Goal: Task Accomplishment & Management: Use online tool/utility

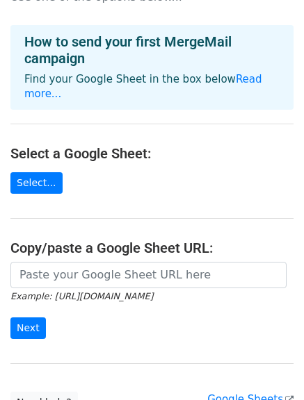
scroll to position [47, 0]
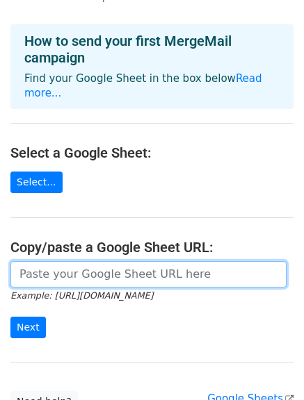
click at [106, 261] on input "url" at bounding box center [148, 274] width 276 height 26
paste input "[URL][DOMAIN_NAME]"
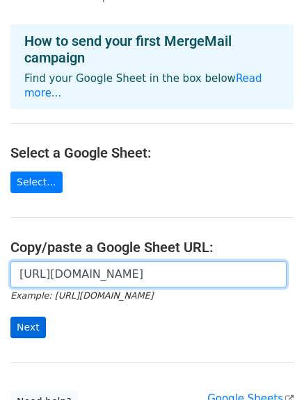
type input "[URL][DOMAIN_NAME]"
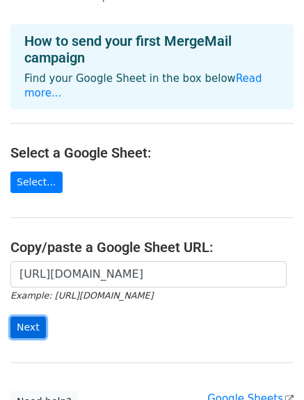
scroll to position [0, 0]
click at [19, 318] on input "Next" at bounding box center [27, 328] width 35 height 22
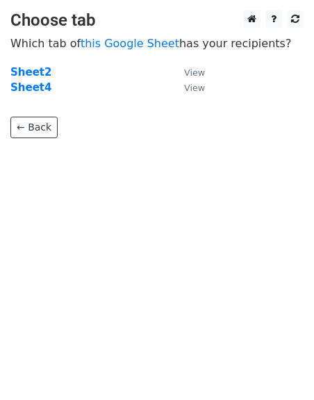
click at [54, 68] on td "Sheet2" at bounding box center [90, 73] width 160 height 16
click at [194, 68] on small "View" at bounding box center [194, 72] width 21 height 10
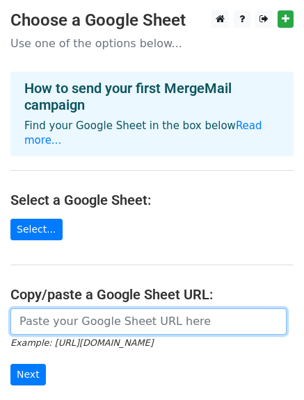
click at [120, 312] on input "url" at bounding box center [148, 322] width 276 height 26
type input "[URL][DOMAIN_NAME]"
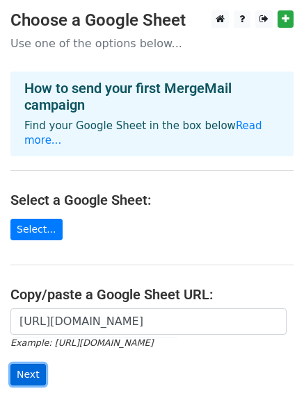
click at [26, 364] on input "Next" at bounding box center [27, 375] width 35 height 22
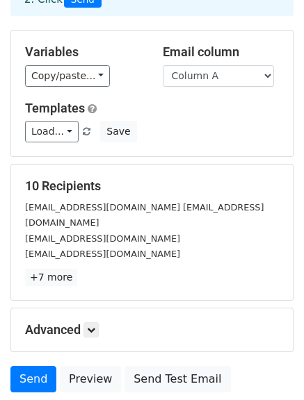
scroll to position [195, 0]
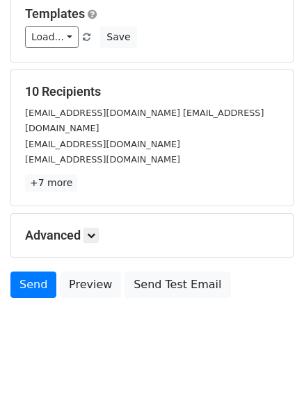
click at [105, 228] on h5 "Advanced" at bounding box center [152, 235] width 254 height 15
click at [95, 231] on icon at bounding box center [91, 235] width 8 height 8
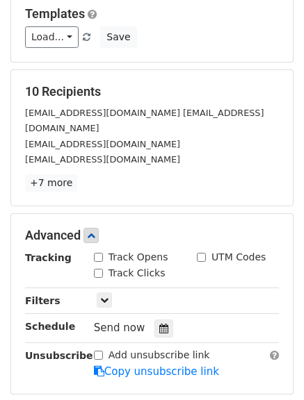
click at [101, 253] on input "Track Opens" at bounding box center [98, 257] width 9 height 9
checkbox input "true"
click at [94, 269] on input "Track Clicks" at bounding box center [98, 273] width 9 height 9
checkbox input "true"
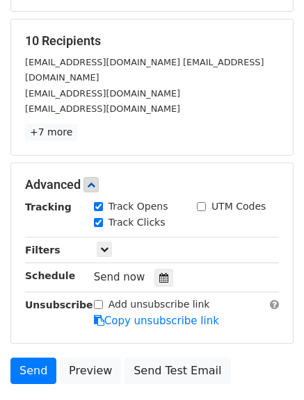
scroll to position [246, 0]
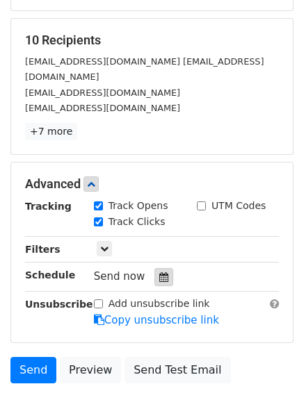
click at [166, 268] on div at bounding box center [163, 277] width 19 height 18
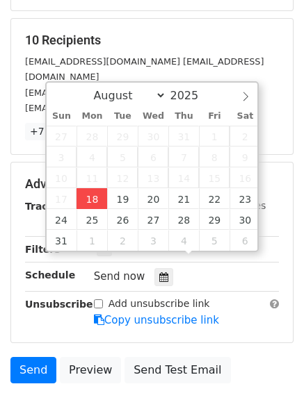
type input "2025-08-18 12:55"
type input "55"
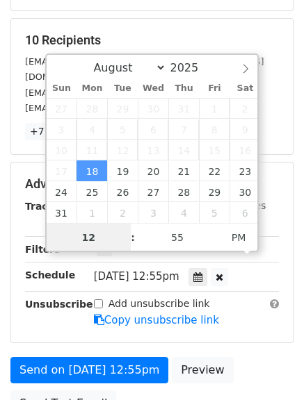
scroll to position [1, 0]
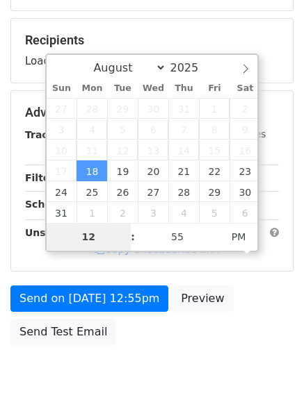
type input "4"
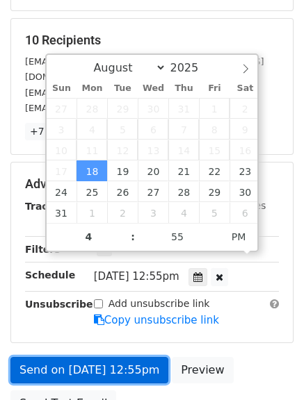
type input "2025-08-18 16:55"
click at [81, 357] on link "Send on Aug 18 at 12:55pm" at bounding box center [89, 370] width 158 height 26
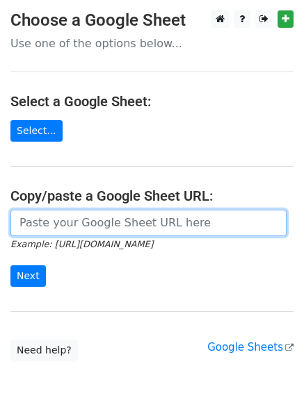
click at [132, 218] on input "url" at bounding box center [148, 223] width 276 height 26
type input "[URL][DOMAIN_NAME]"
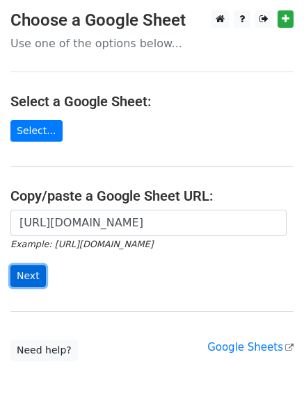
click at [19, 272] on input "Next" at bounding box center [27, 277] width 35 height 22
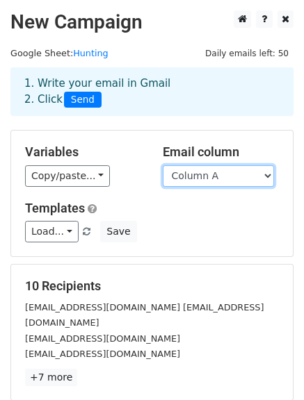
click at [272, 176] on select "Column A Column B Column C" at bounding box center [218, 176] width 111 height 22
select select "Column B"
click at [163, 165] on select "Column A Column B Column C" at bounding box center [218, 176] width 111 height 22
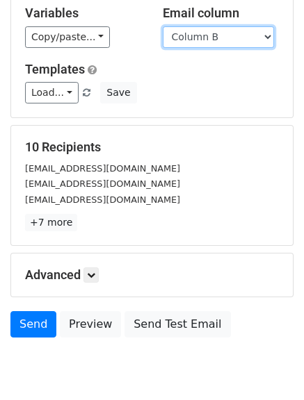
scroll to position [140, 0]
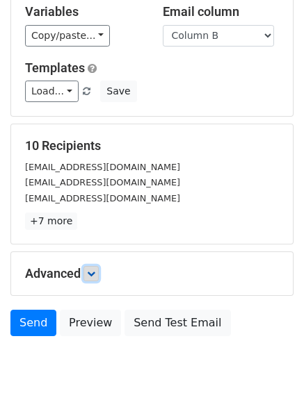
click at [95, 273] on icon at bounding box center [91, 274] width 8 height 8
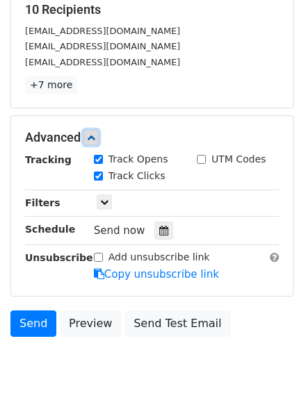
scroll to position [278, 0]
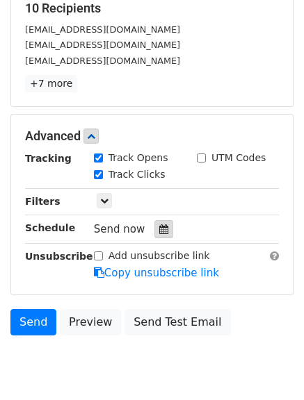
click at [159, 231] on icon at bounding box center [163, 230] width 9 height 10
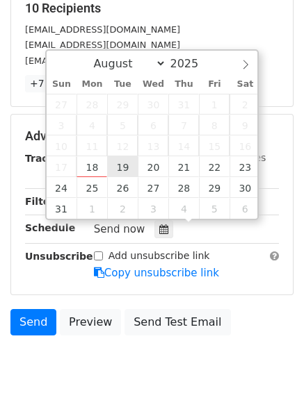
type input "2025-08-19 12:00"
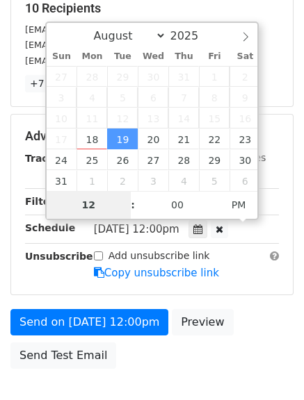
type input "5"
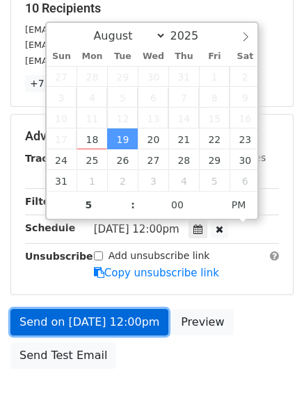
type input "2025-08-19 17:00"
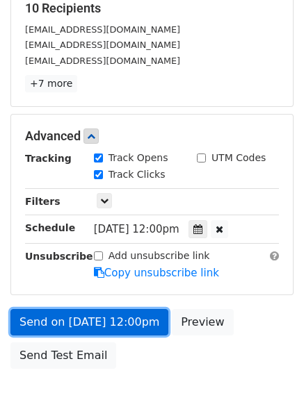
click at [72, 318] on link "Send on Aug 19 at 12:00pm" at bounding box center [89, 322] width 158 height 26
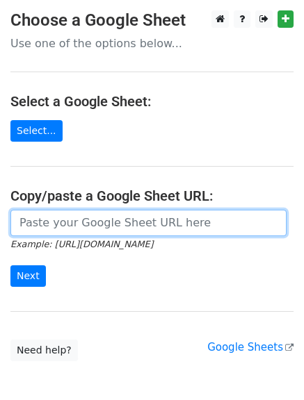
click at [118, 214] on input "url" at bounding box center [148, 223] width 276 height 26
type input "[URL][DOMAIN_NAME]"
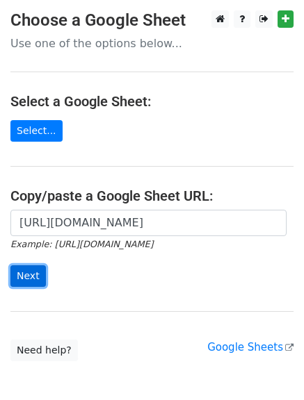
click at [34, 277] on input "Next" at bounding box center [27, 277] width 35 height 22
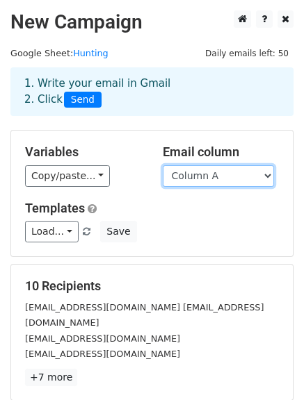
click at [253, 176] on select "Column A Column B Column C" at bounding box center [218, 176] width 111 height 22
select select "Column C"
click at [163, 165] on select "Column A Column B Column C" at bounding box center [218, 176] width 111 height 22
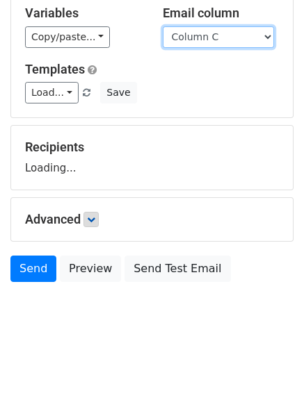
scroll to position [152, 0]
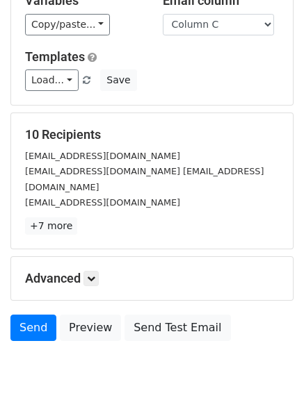
click at [97, 220] on div "10 Recipients reclutamoscracks@wavveup.com somar@somar-eng.com.br comercial@som…" at bounding box center [152, 181] width 282 height 136
click at [93, 275] on icon at bounding box center [91, 279] width 8 height 8
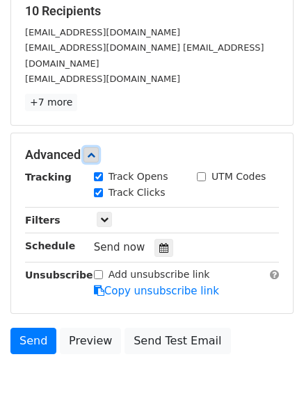
scroll to position [276, 0]
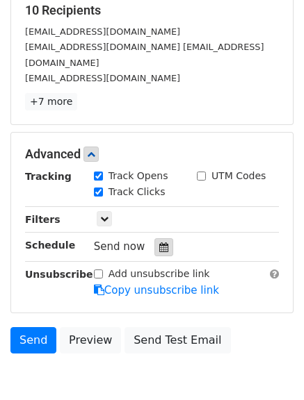
click at [157, 238] on div at bounding box center [163, 247] width 19 height 18
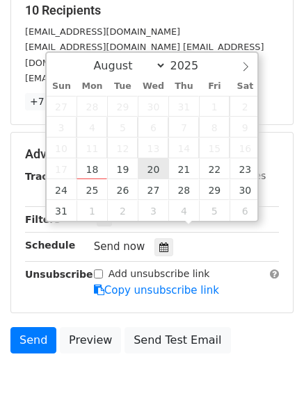
type input "2025-08-20 12:00"
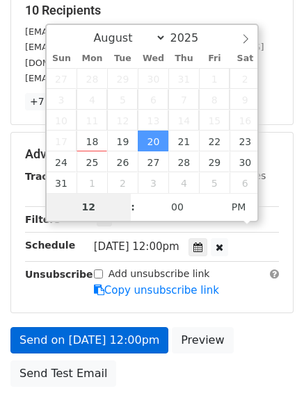
type input "6"
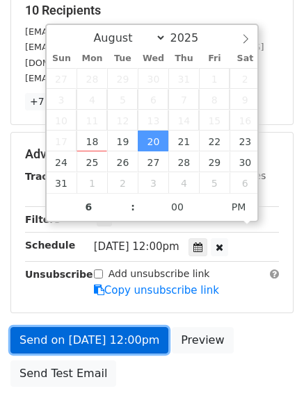
type input "2025-08-20 18:00"
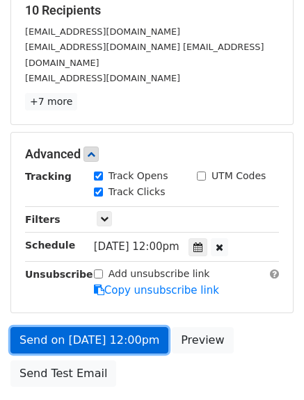
click at [64, 329] on link "Send on Aug 20 at 12:00pm" at bounding box center [89, 340] width 158 height 26
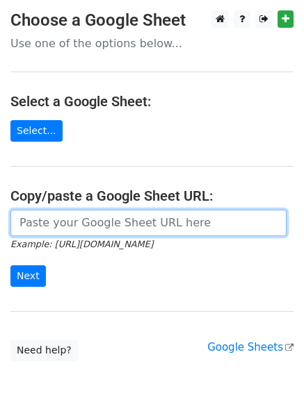
click at [122, 218] on input "url" at bounding box center [148, 223] width 276 height 26
type input "[URL][DOMAIN_NAME]"
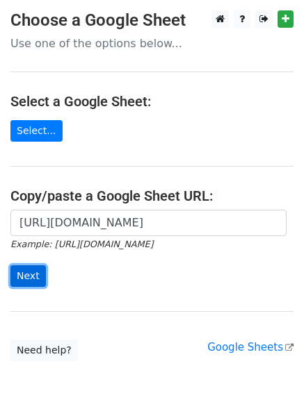
click at [20, 273] on input "Next" at bounding box center [27, 277] width 35 height 22
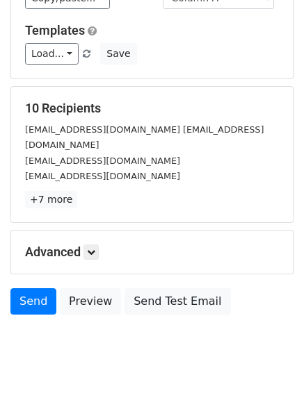
scroll to position [179, 0]
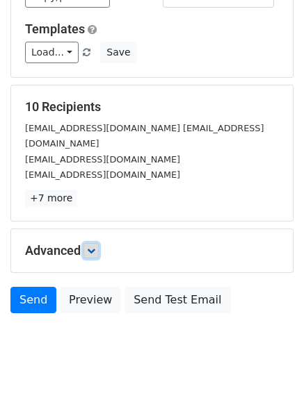
click at [99, 243] on link at bounding box center [90, 250] width 15 height 15
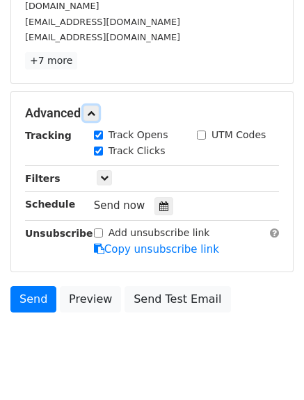
scroll to position [331, 0]
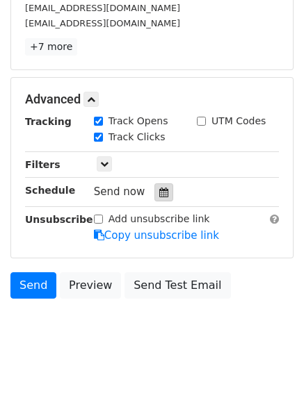
click at [156, 184] on div at bounding box center [163, 193] width 19 height 18
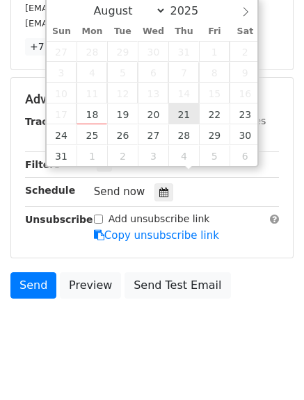
type input "2025-08-21 12:00"
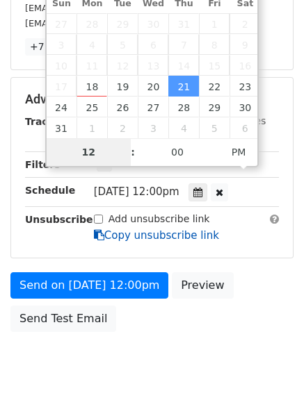
type input "7"
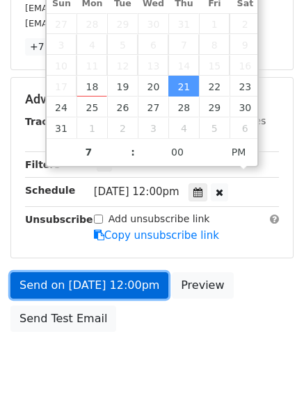
type input "2025-08-21 19:00"
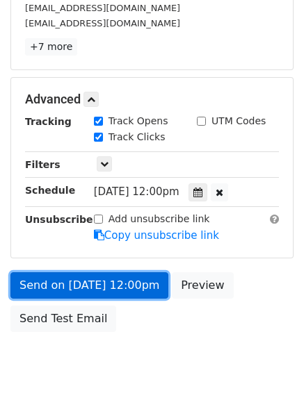
click at [93, 276] on link "Send on Aug 21 at 12:00pm" at bounding box center [89, 285] width 158 height 26
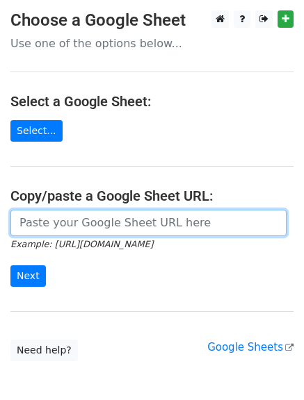
click at [121, 216] on input "url" at bounding box center [148, 223] width 276 height 26
type input "[URL][DOMAIN_NAME]"
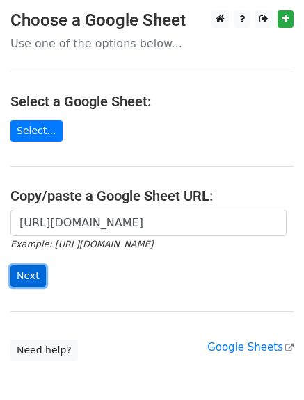
click at [26, 272] on input "Next" at bounding box center [27, 277] width 35 height 22
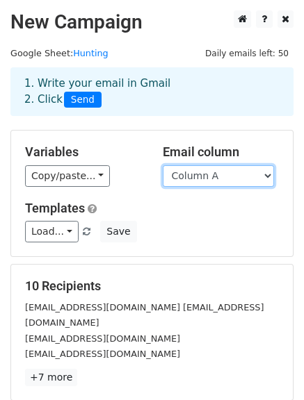
click at [247, 180] on select "Column A Column B Column C" at bounding box center [218, 176] width 111 height 22
select select "Column B"
click at [163, 165] on select "Column A Column B Column C" at bounding box center [218, 176] width 111 height 22
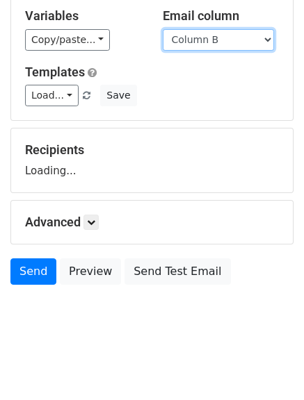
scroll to position [139, 0]
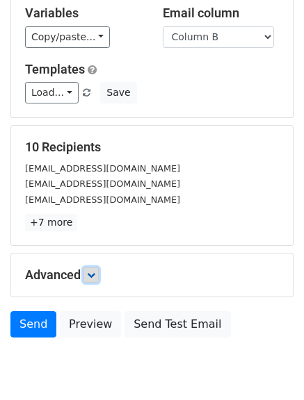
click at [94, 275] on icon at bounding box center [91, 275] width 8 height 8
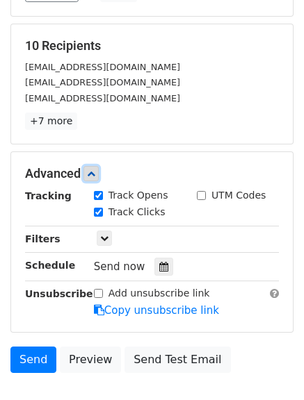
scroll to position [241, 0]
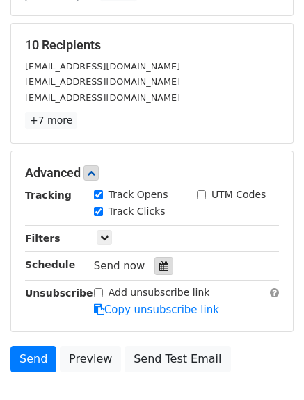
click at [162, 268] on div at bounding box center [163, 266] width 19 height 18
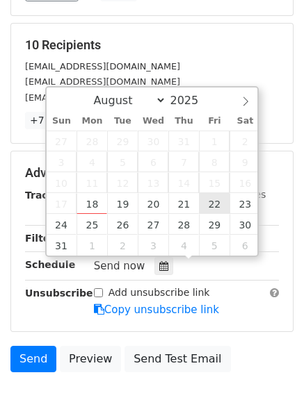
type input "2025-08-22 12:00"
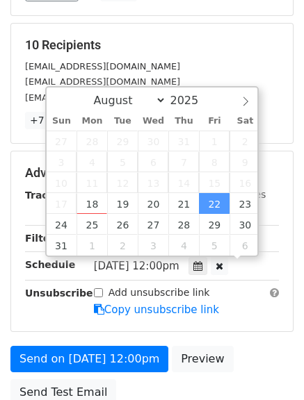
scroll to position [1, 0]
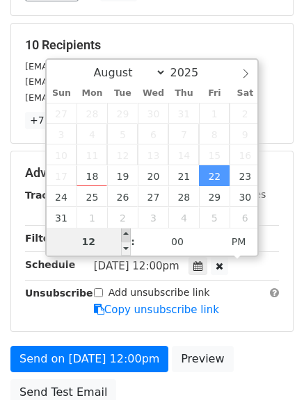
type input "8"
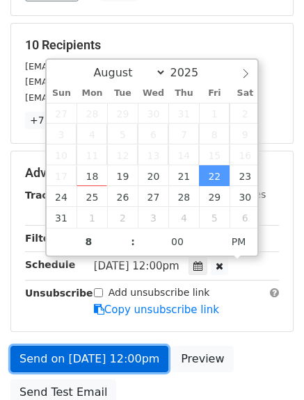
type input "2025-08-22 20:00"
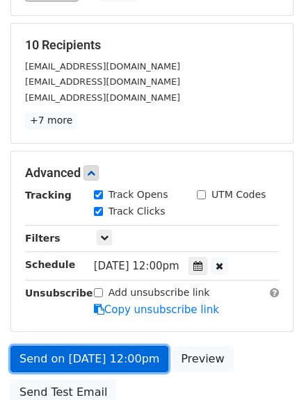
click at [81, 359] on link "Send on Aug 22 at 12:00pm" at bounding box center [89, 359] width 158 height 26
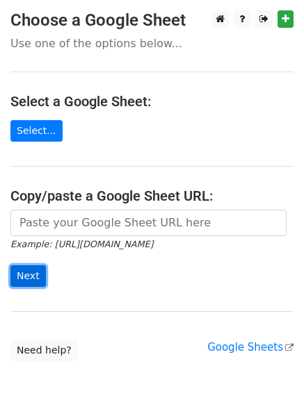
click at [24, 275] on input "Next" at bounding box center [27, 277] width 35 height 22
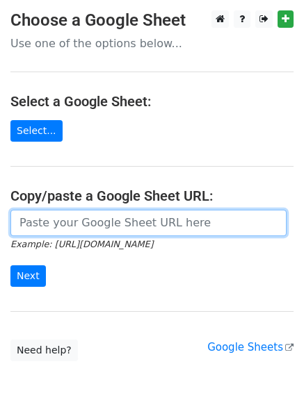
click at [148, 217] on input "url" at bounding box center [148, 223] width 276 height 26
type input "[URL][DOMAIN_NAME]"
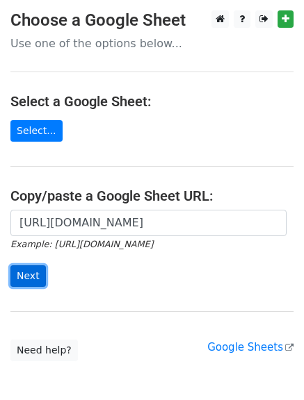
click at [33, 275] on input "Next" at bounding box center [27, 277] width 35 height 22
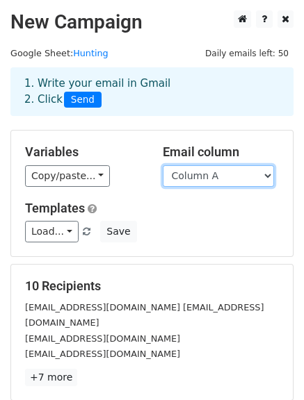
click at [244, 183] on select "Column A Column B Column C" at bounding box center [218, 176] width 111 height 22
select select "Column C"
click at [163, 165] on select "Column A Column B Column C" at bounding box center [218, 176] width 111 height 22
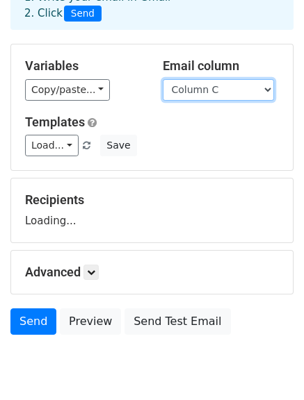
scroll to position [139, 0]
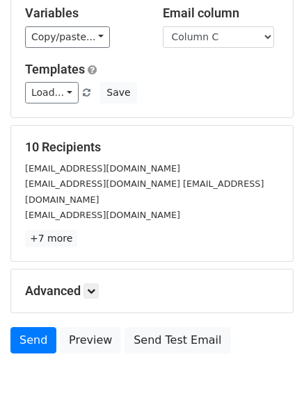
click at [86, 286] on div "Advanced Tracking Track Opens UTM Codes Track Clicks Filters Only include sprea…" at bounding box center [152, 291] width 282 height 43
click at [86, 284] on link at bounding box center [90, 291] width 15 height 15
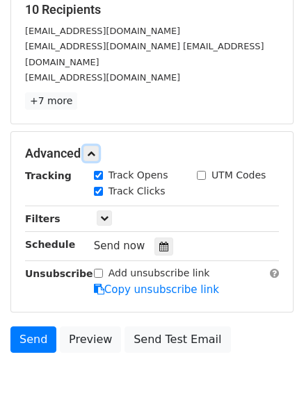
scroll to position [278, 0]
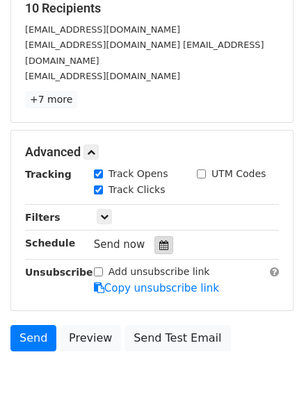
click at [161, 241] on icon at bounding box center [163, 246] width 9 height 10
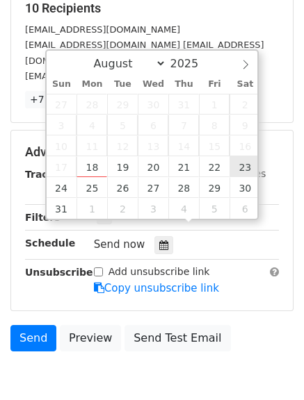
type input "[DATE] 12:00"
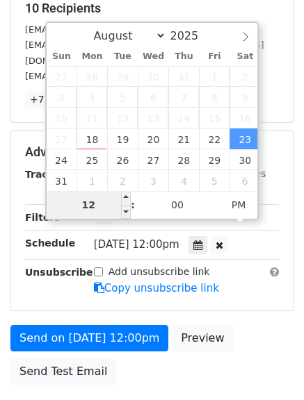
type input "9"
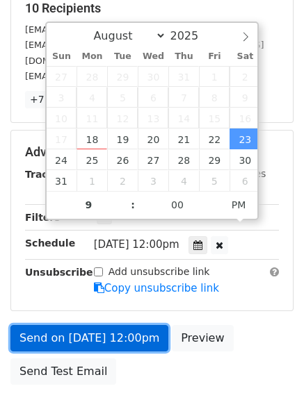
type input "[DATE] 21:00"
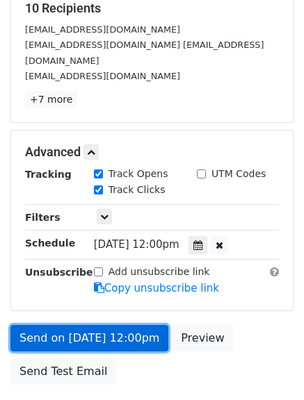
click at [68, 325] on link "Send on [DATE] 12:00pm" at bounding box center [89, 338] width 158 height 26
